Goal: Task Accomplishment & Management: Use online tool/utility

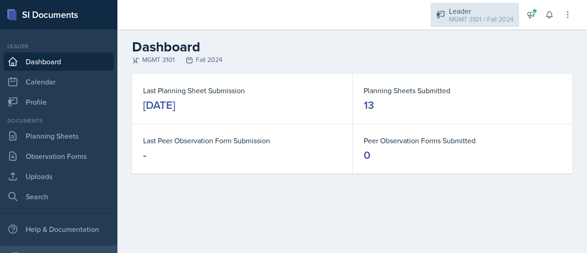
click at [475, 20] on div "MGMT 3101 / Fall 2024" at bounding box center [481, 20] width 65 height 10
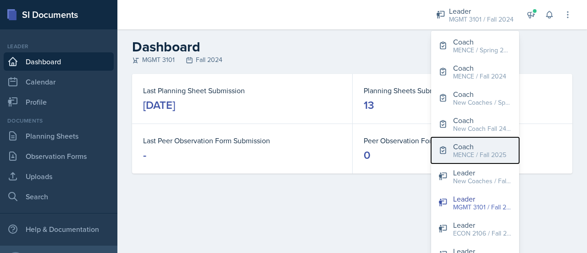
click at [492, 153] on div "MENCE / Fall 2025" at bounding box center [479, 155] width 53 height 10
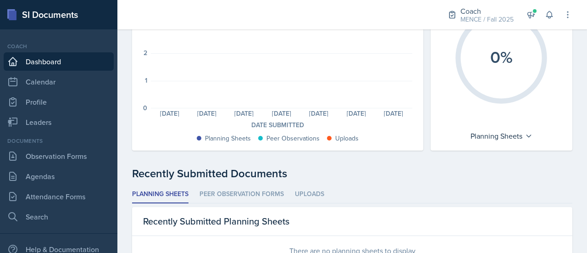
scroll to position [138, 0]
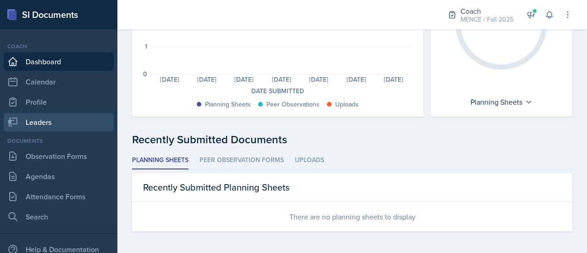
click at [29, 117] on link "Leaders" at bounding box center [59, 122] width 110 height 18
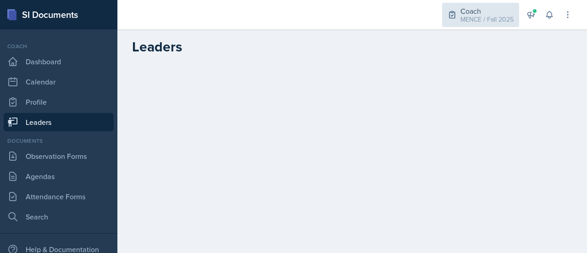
click at [495, 18] on div "MENCE / Fall 2025" at bounding box center [487, 20] width 53 height 10
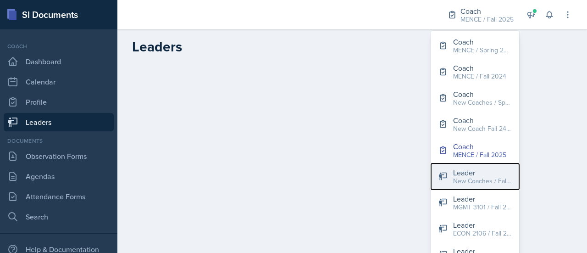
click at [491, 175] on div "Leader" at bounding box center [482, 172] width 59 height 11
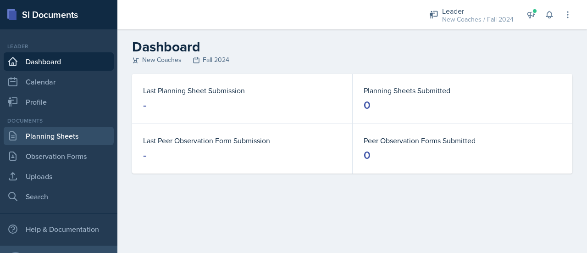
click at [49, 142] on link "Planning Sheets" at bounding box center [59, 136] width 110 height 18
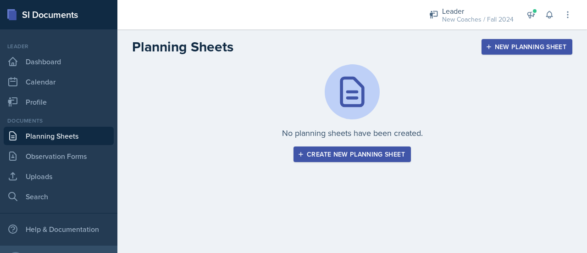
click at [357, 152] on div "Create new planning sheet" at bounding box center [353, 154] width 106 height 7
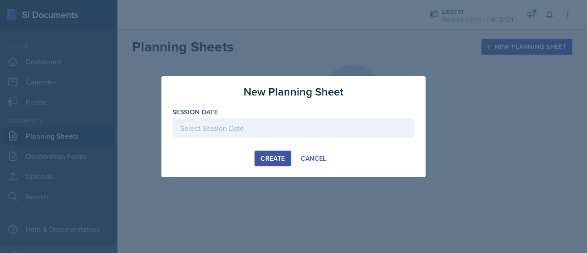
click at [276, 155] on div "Create" at bounding box center [273, 158] width 24 height 7
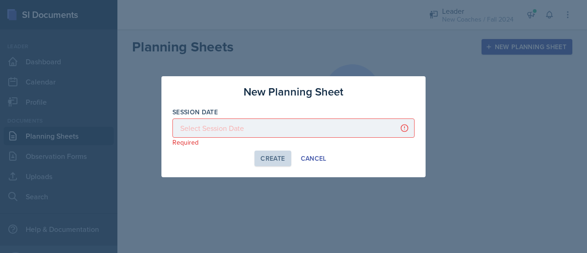
click at [269, 128] on div at bounding box center [294, 127] width 242 height 19
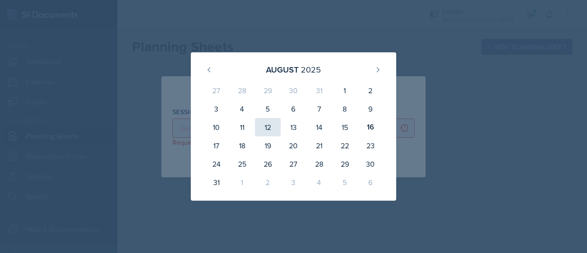
click at [268, 127] on div "12" at bounding box center [268, 127] width 26 height 18
type input "[DATE]"
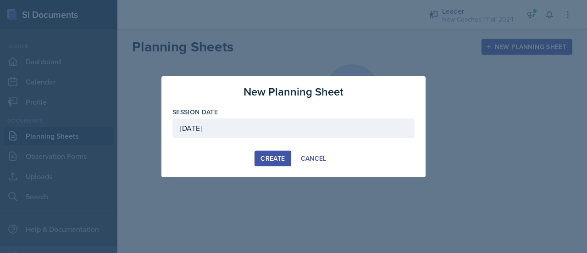
click at [276, 156] on div "Create" at bounding box center [273, 158] width 24 height 7
